Goal: Entertainment & Leisure: Consume media (video, audio)

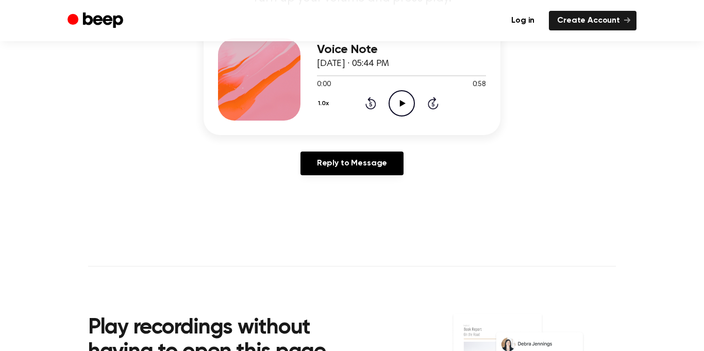
click at [395, 101] on icon "Play Audio" at bounding box center [401, 103] width 26 height 26
click at [394, 92] on circle at bounding box center [401, 103] width 25 height 25
click at [358, 104] on div "1.0x Rewind 5 seconds Play Audio Skip 5 seconds" at bounding box center [401, 103] width 169 height 26
click at [369, 102] on icon "Rewind 5 seconds" at bounding box center [370, 102] width 11 height 13
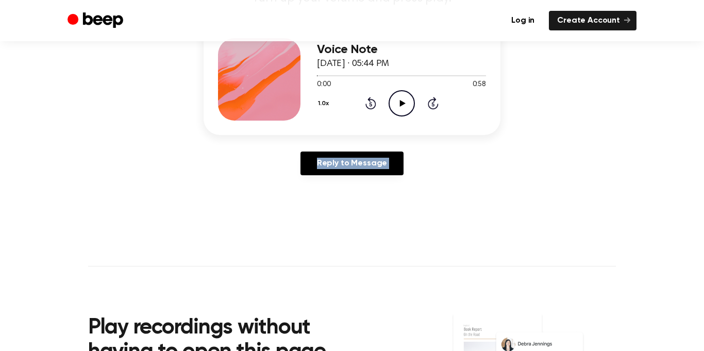
click at [369, 102] on icon "Rewind 5 seconds" at bounding box center [370, 102] width 11 height 13
click at [416, 96] on div "1.0x Rewind 5 seconds Play Audio Skip 5 seconds" at bounding box center [401, 103] width 169 height 26
click at [383, 109] on div "1.0x Rewind 5 seconds Play Audio Skip 5 seconds" at bounding box center [401, 103] width 169 height 26
click at [405, 100] on icon "Play Audio" at bounding box center [401, 103] width 26 height 26
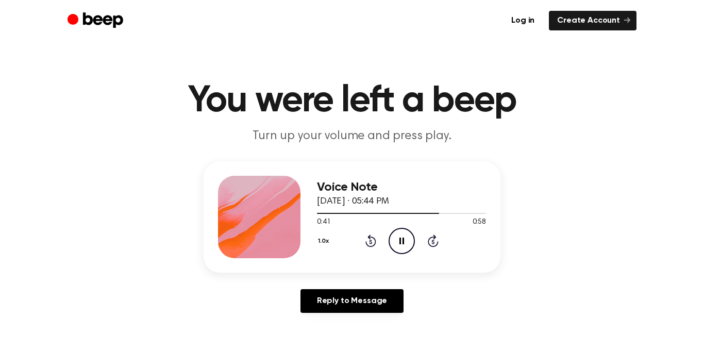
click at [365, 241] on icon "Rewind 5 seconds" at bounding box center [370, 240] width 11 height 13
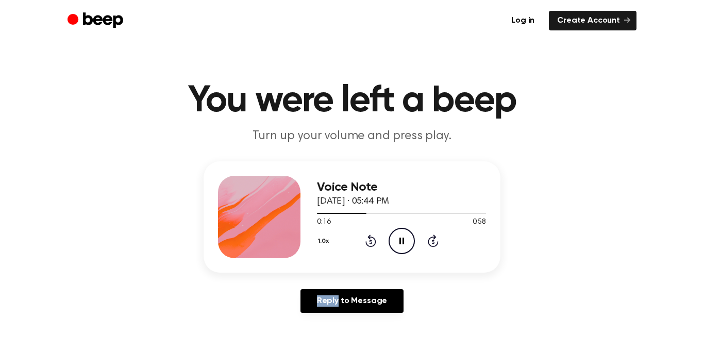
click at [365, 241] on icon "Rewind 5 seconds" at bounding box center [370, 240] width 11 height 13
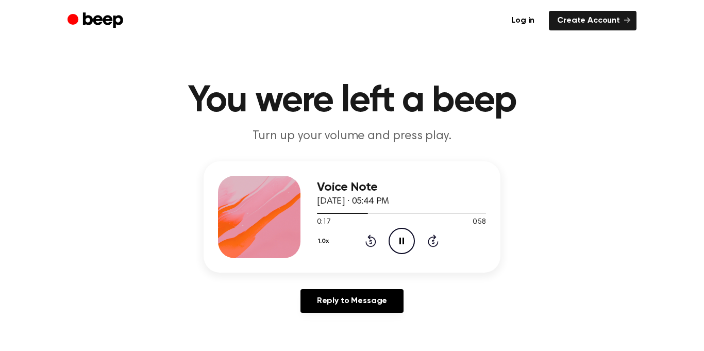
click at [368, 235] on icon "Rewind 5 seconds" at bounding box center [370, 240] width 11 height 13
click at [377, 240] on div "1.0x Rewind 5 seconds Play Audio Skip 5 seconds" at bounding box center [401, 241] width 169 height 26
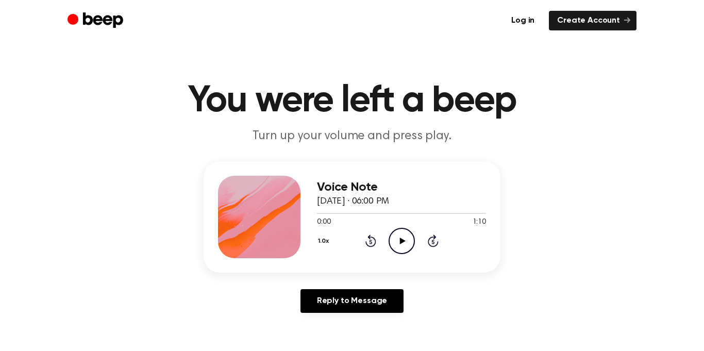
click at [396, 240] on icon "Play Audio" at bounding box center [401, 241] width 26 height 26
click at [378, 234] on div "1.0x Rewind 5 seconds Pause Audio Skip 5 seconds" at bounding box center [401, 241] width 169 height 26
click at [370, 237] on icon "Rewind 5 seconds" at bounding box center [370, 240] width 11 height 13
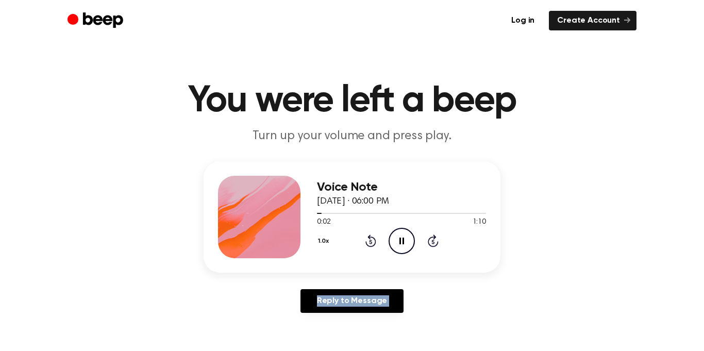
click at [370, 237] on icon "Rewind 5 seconds" at bounding box center [370, 240] width 11 height 13
click at [399, 242] on icon at bounding box center [401, 240] width 5 height 7
click at [402, 247] on icon "Play Audio" at bounding box center [401, 241] width 26 height 26
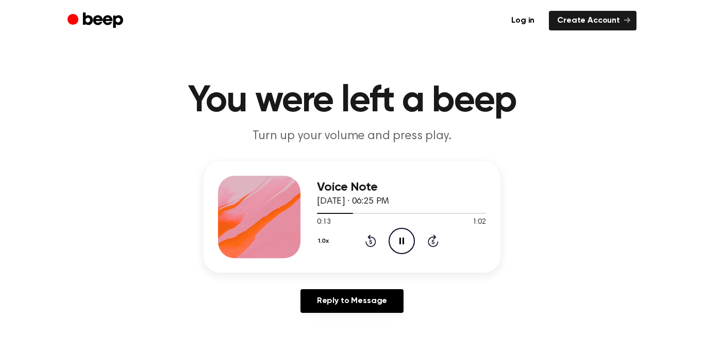
click at [397, 244] on icon "Pause Audio" at bounding box center [401, 241] width 26 height 26
click at [371, 245] on icon at bounding box center [370, 240] width 11 height 12
click at [406, 248] on icon "Play Audio" at bounding box center [401, 241] width 26 height 26
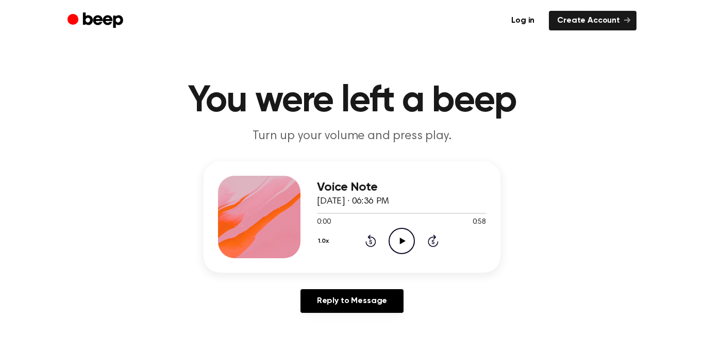
click at [403, 243] on icon "Play Audio" at bounding box center [401, 241] width 26 height 26
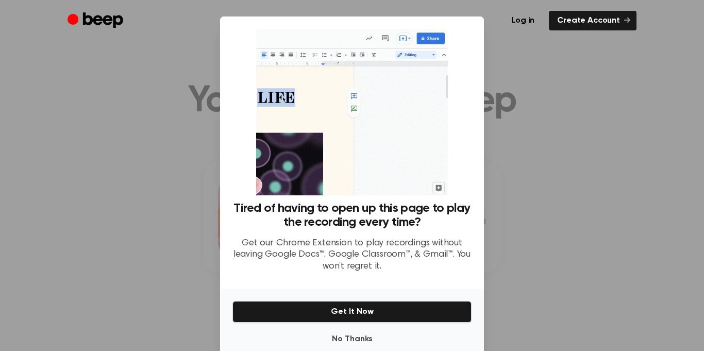
click at [96, 207] on div at bounding box center [352, 175] width 704 height 351
click at [357, 341] on button "No Thanks" at bounding box center [351, 339] width 239 height 21
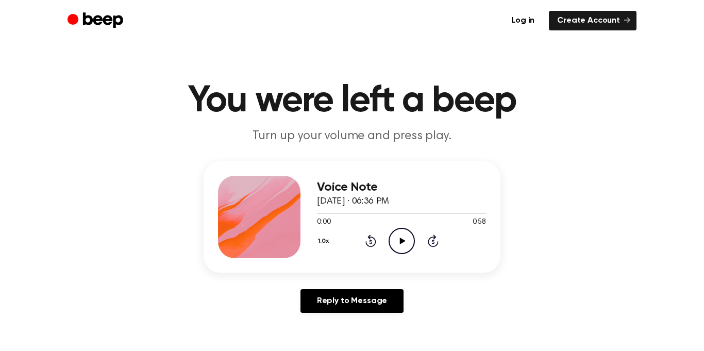
click at [400, 241] on icon at bounding box center [402, 240] width 6 height 7
click at [408, 237] on icon "Play Audio" at bounding box center [401, 241] width 26 height 26
click at [410, 246] on icon "Pause Audio" at bounding box center [401, 241] width 26 height 26
click at [358, 242] on div "1.0x Rewind 5 seconds Play Audio Skip 5 seconds" at bounding box center [401, 241] width 169 height 26
click at [367, 239] on icon "Rewind 5 seconds" at bounding box center [370, 240] width 11 height 13
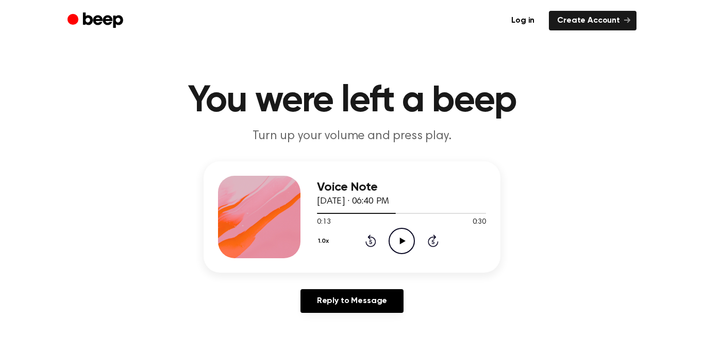
click at [367, 239] on icon "Rewind 5 seconds" at bounding box center [370, 240] width 11 height 13
click at [399, 235] on icon "Play Audio" at bounding box center [401, 241] width 26 height 26
click at [369, 243] on icon at bounding box center [370, 242] width 3 height 4
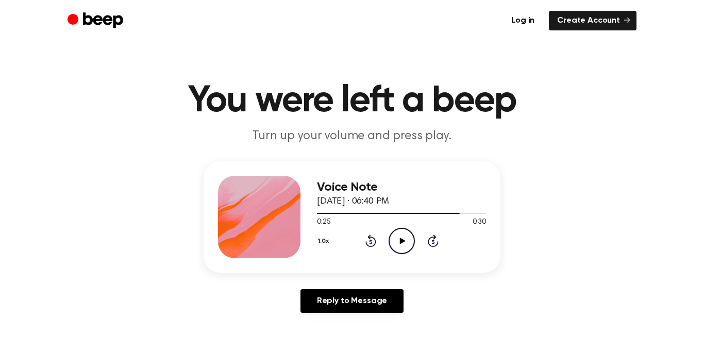
click at [401, 238] on icon at bounding box center [402, 240] width 6 height 7
click at [401, 238] on icon "Pause Audio" at bounding box center [401, 241] width 26 height 26
click at [397, 247] on icon "Play Audio" at bounding box center [401, 241] width 26 height 26
click at [406, 249] on icon "Pause Audio" at bounding box center [401, 241] width 26 height 26
click at [402, 236] on icon "Play Audio" at bounding box center [401, 241] width 26 height 26
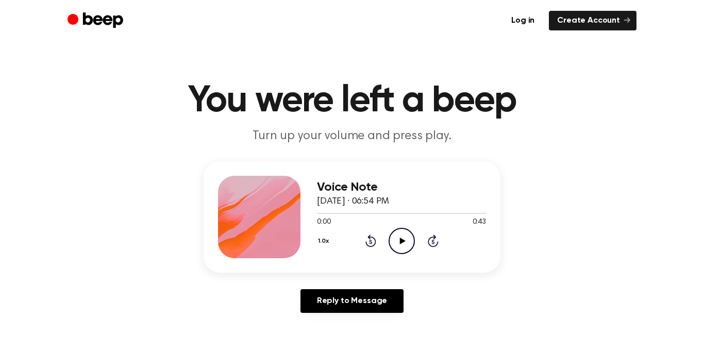
click at [396, 232] on icon "Play Audio" at bounding box center [401, 241] width 26 height 26
click at [405, 245] on icon "Play Audio" at bounding box center [401, 241] width 26 height 26
click at [409, 228] on icon "Play Audio" at bounding box center [401, 241] width 26 height 26
click at [371, 242] on icon at bounding box center [370, 242] width 3 height 4
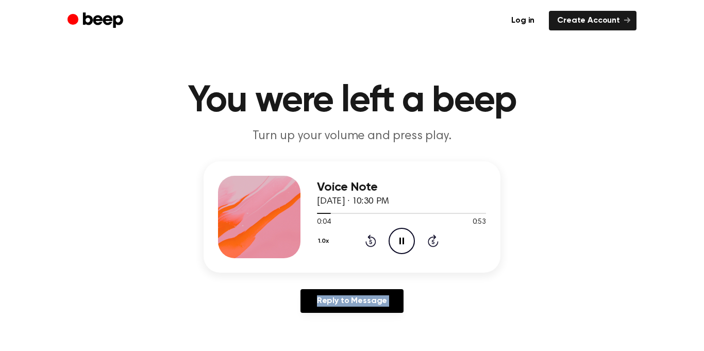
click at [371, 242] on icon at bounding box center [370, 242] width 3 height 4
click at [394, 230] on icon "Play Audio" at bounding box center [401, 241] width 26 height 26
click at [376, 233] on div "1.0x Rewind 5 seconds Pause Audio Skip 5 seconds" at bounding box center [401, 241] width 169 height 26
click at [370, 236] on icon at bounding box center [370, 240] width 11 height 12
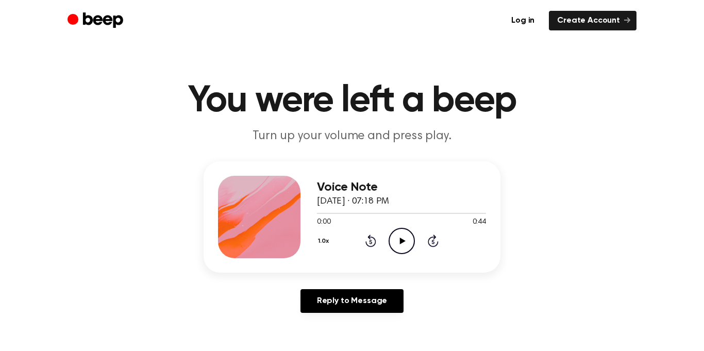
click at [400, 233] on icon "Play Audio" at bounding box center [401, 241] width 26 height 26
click at [398, 240] on icon "Play Audio" at bounding box center [401, 241] width 26 height 26
click at [404, 237] on icon "Play Audio" at bounding box center [401, 241] width 26 height 26
click at [399, 242] on icon "Play Audio" at bounding box center [401, 241] width 26 height 26
click at [407, 239] on icon "Play Audio" at bounding box center [401, 241] width 26 height 26
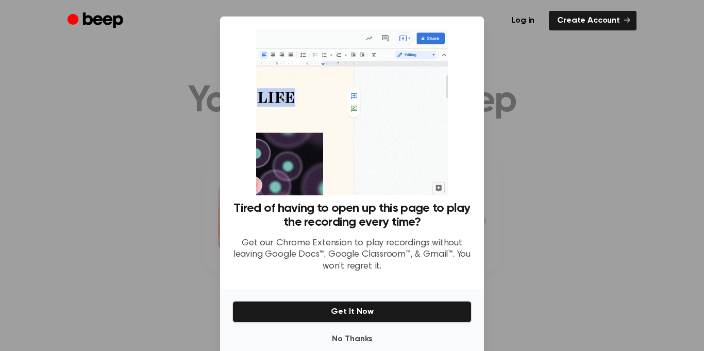
click at [541, 143] on div at bounding box center [352, 175] width 704 height 351
click at [372, 341] on button "No Thanks" at bounding box center [351, 339] width 239 height 21
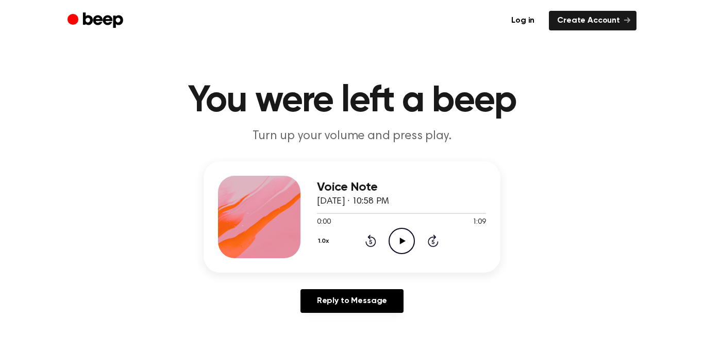
click at [399, 232] on icon "Play Audio" at bounding box center [401, 241] width 26 height 26
click at [367, 236] on icon at bounding box center [370, 240] width 11 height 12
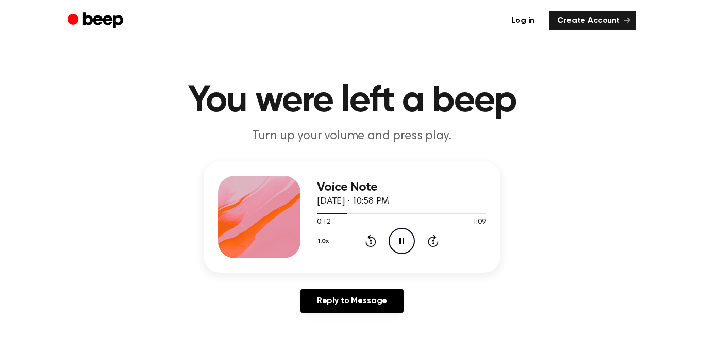
click at [361, 231] on div "1.0x Rewind 5 seconds Pause Audio Skip 5 seconds" at bounding box center [401, 241] width 169 height 26
click at [366, 234] on icon "Rewind 5 seconds" at bounding box center [370, 240] width 11 height 13
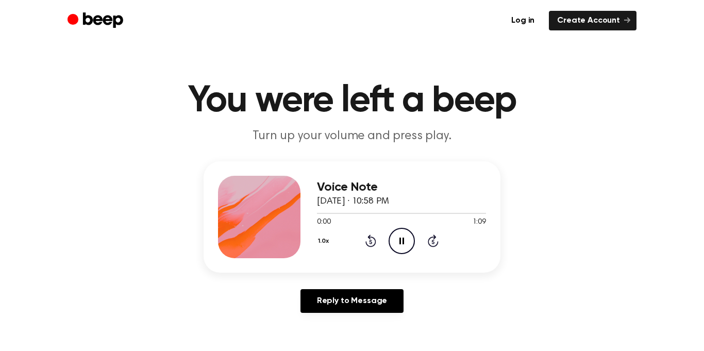
click at [402, 241] on icon at bounding box center [401, 240] width 5 height 7
click at [393, 234] on icon "Play Audio" at bounding box center [401, 241] width 26 height 26
click at [398, 233] on icon "Play Audio" at bounding box center [401, 241] width 26 height 26
click at [396, 243] on icon "Play Audio" at bounding box center [401, 241] width 26 height 26
click at [401, 231] on icon "Play Audio" at bounding box center [401, 241] width 26 height 26
